Goal: Information Seeking & Learning: Find contact information

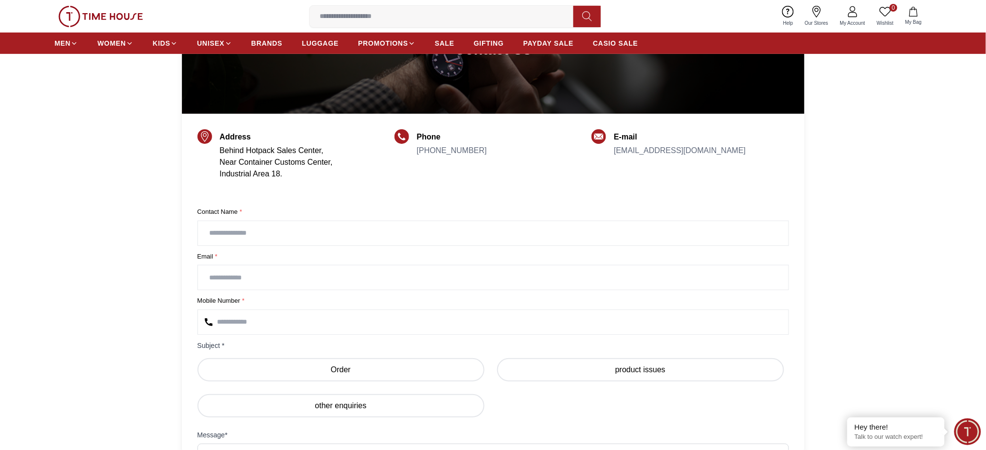
click at [788, 150] on div "E-mail [EMAIL_ADDRESS][DOMAIN_NAME]" at bounding box center [690, 163] width 197 height 64
drag, startPoint x: 782, startPoint y: 147, endPoint x: 613, endPoint y: 152, distance: 169.4
click at [614, 152] on div "E-mail [EMAIL_ADDRESS][DOMAIN_NAME]" at bounding box center [690, 163] width 197 height 64
copy link "[EMAIL_ADDRESS][DOMAIN_NAME]"
click at [333, 199] on div "Address Behind Hotpack Sales Center, Near Container Customs Center, Industrial …" at bounding box center [494, 164] width 592 height 80
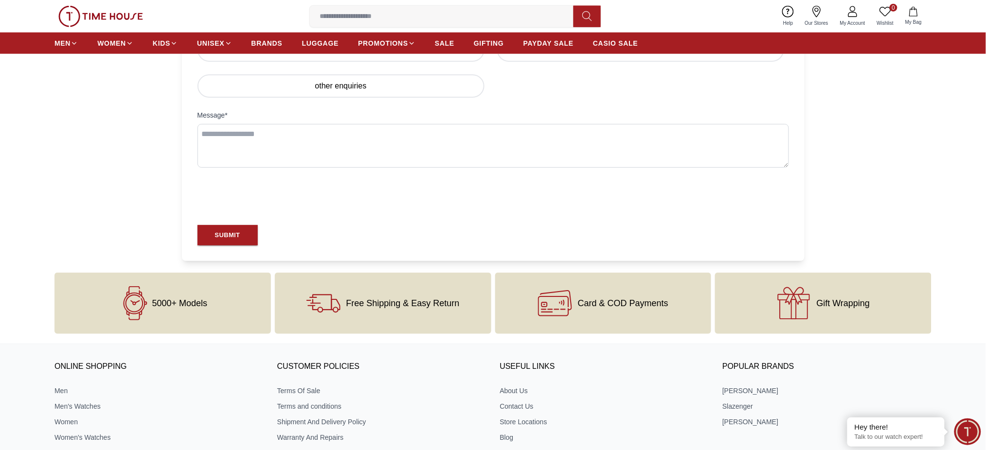
scroll to position [519, 0]
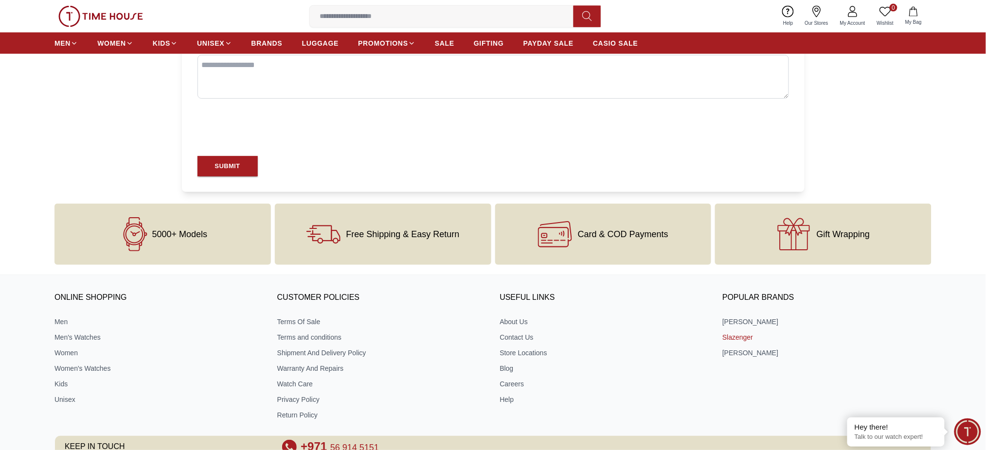
click at [727, 338] on link "Slazenger" at bounding box center [826, 338] width 209 height 10
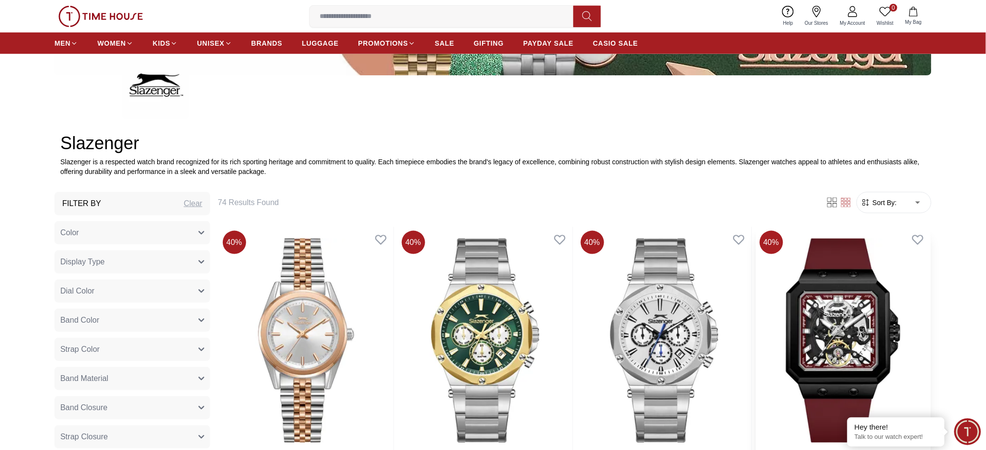
scroll to position [324, 0]
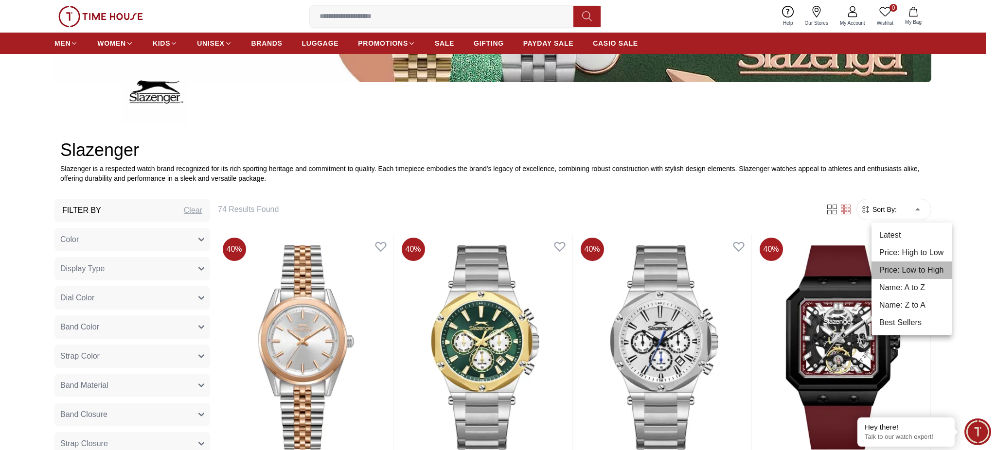
click at [908, 267] on li "Price: Low to High" at bounding box center [912, 271] width 80 height 18
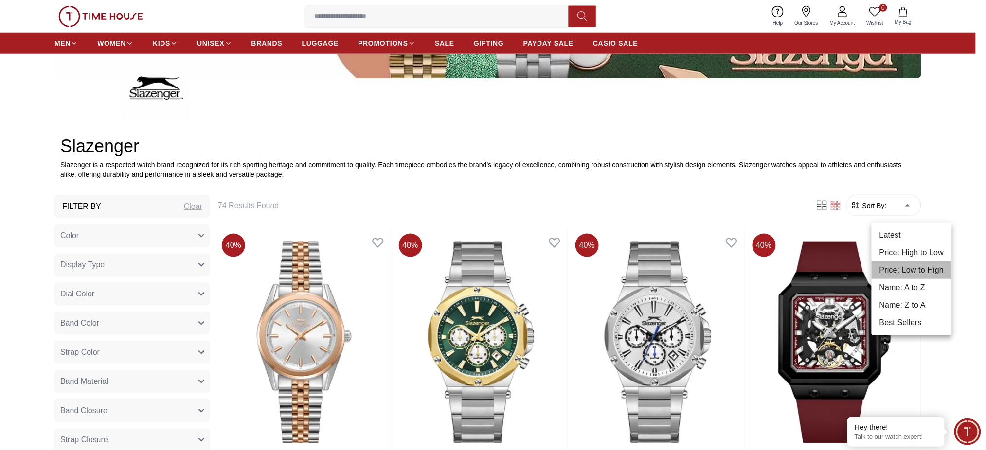
type input "*"
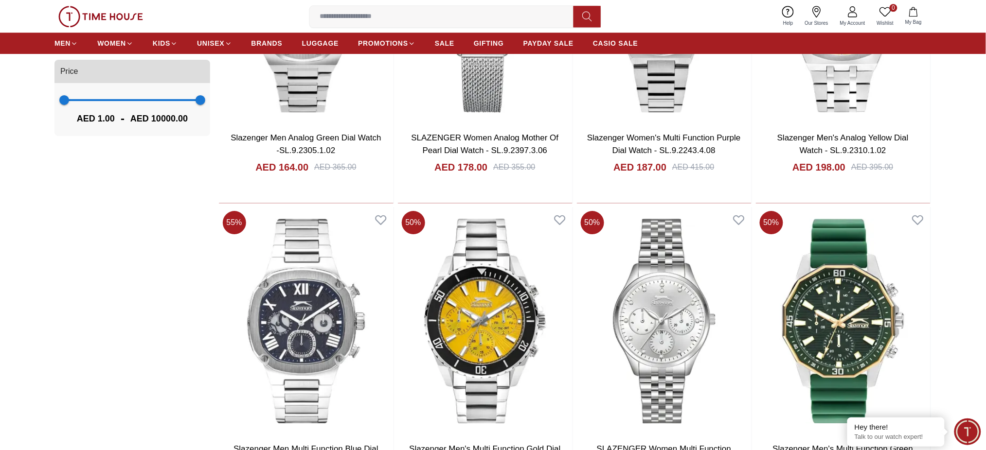
scroll to position [1297, 0]
